Goal: Book appointment/travel/reservation

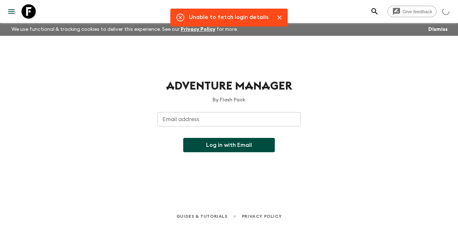
click at [171, 118] on input "Email address" at bounding box center [228, 119] width 143 height 14
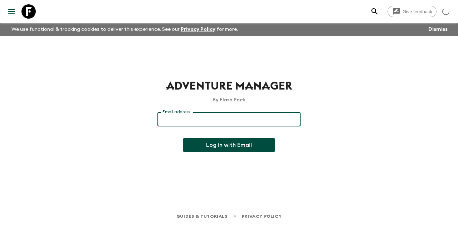
type input "[EMAIL_ADDRESS][DOMAIN_NAME]"
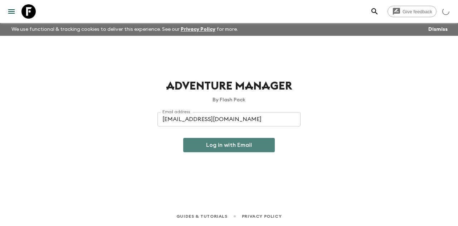
drag, startPoint x: 218, startPoint y: 144, endPoint x: 214, endPoint y: 141, distance: 5.3
click at [217, 144] on button "Log in with Email" at bounding box center [229, 145] width 92 height 14
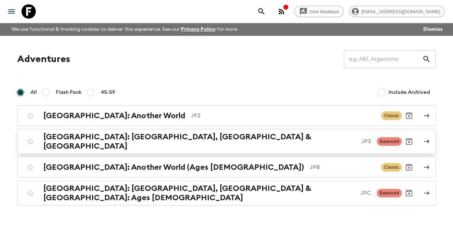
click at [129, 141] on h2 "[GEOGRAPHIC_DATA]: [GEOGRAPHIC_DATA], [GEOGRAPHIC_DATA] & [GEOGRAPHIC_DATA]" at bounding box center [199, 141] width 312 height 19
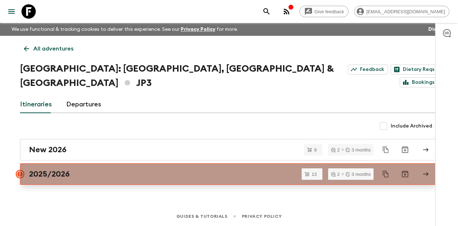
click at [95, 169] on div "2025/2026" at bounding box center [222, 173] width 387 height 9
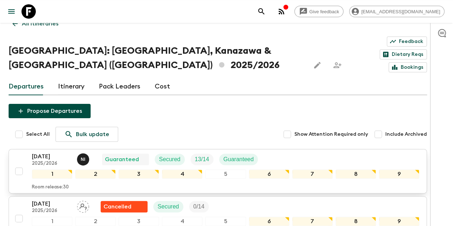
scroll to position [36, 0]
